Goal: Navigation & Orientation: Find specific page/section

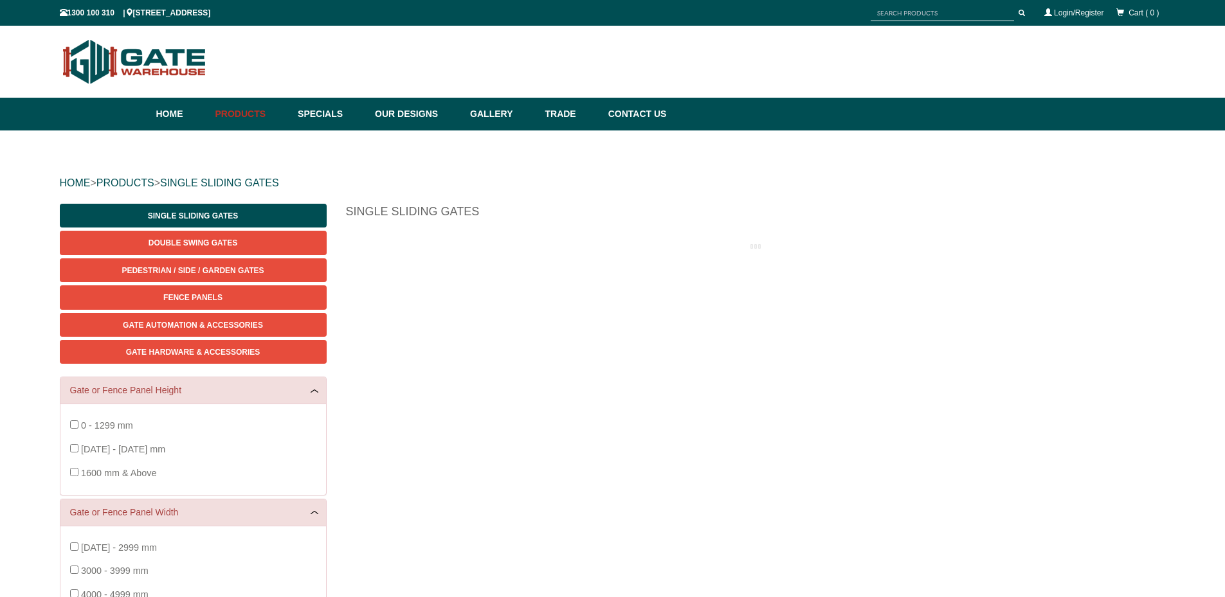
scroll to position [32, 0]
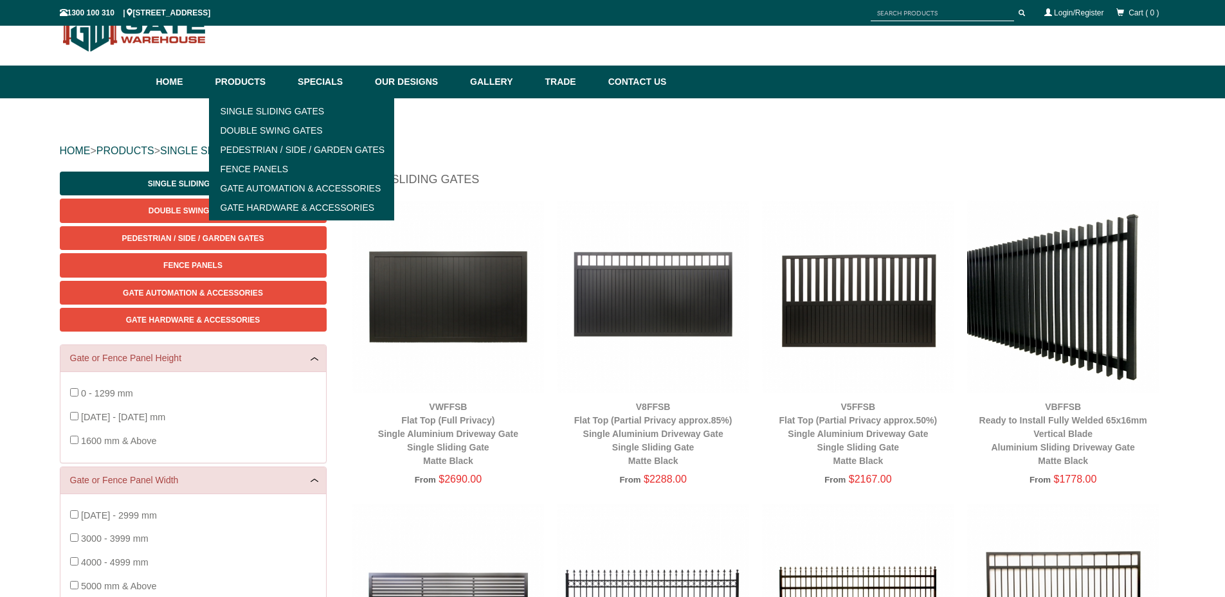
click at [572, 161] on div "HOME > PRODUCTS > SINGLE SLIDING GATES" at bounding box center [613, 150] width 1106 height 41
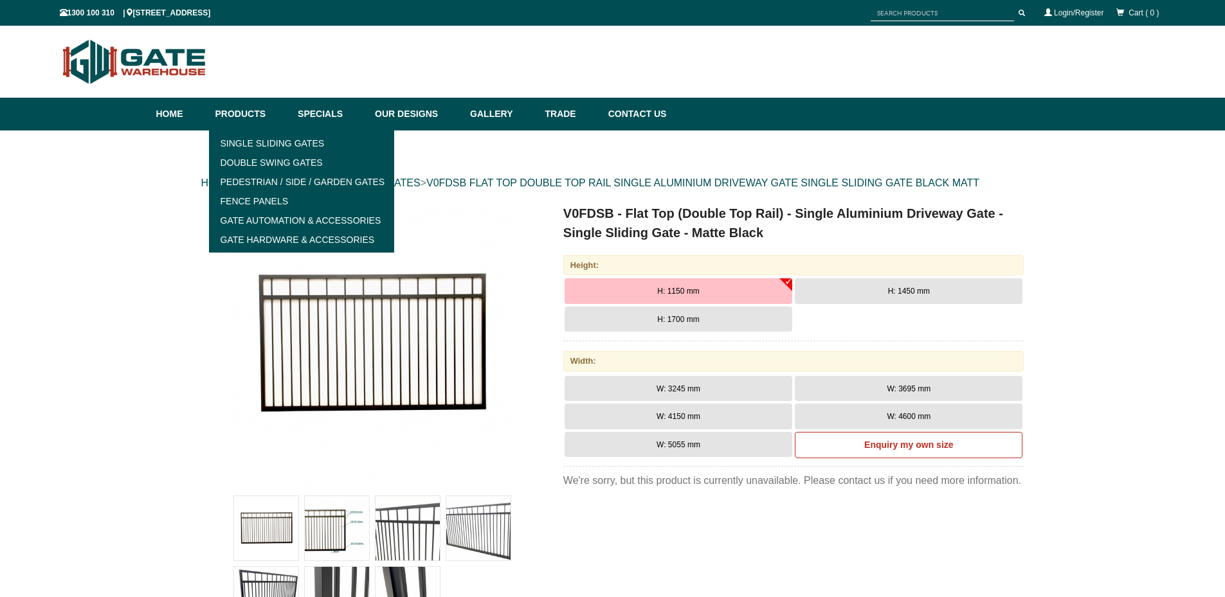
click at [261, 116] on link "Products" at bounding box center [250, 114] width 83 height 33
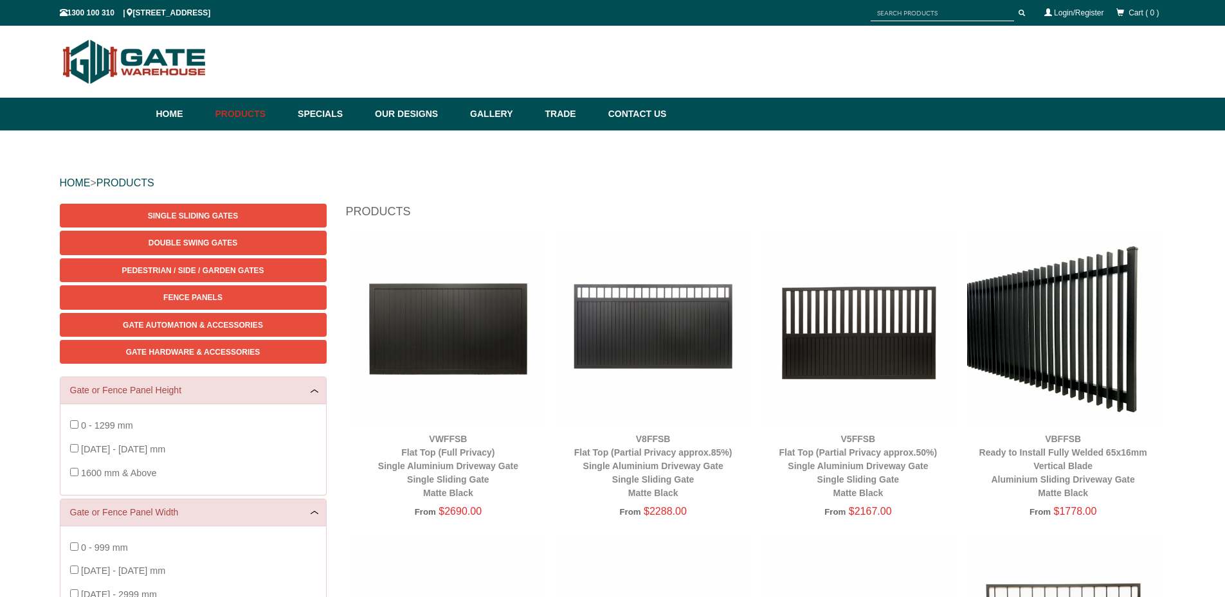
scroll to position [32, 0]
